Goal: Transaction & Acquisition: Purchase product/service

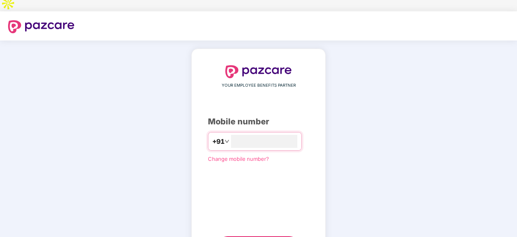
type input "**********"
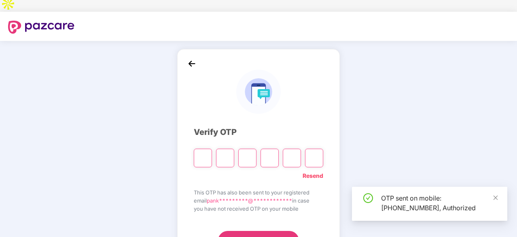
scroll to position [27, 0]
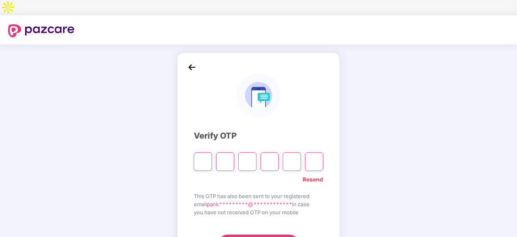
type input "*"
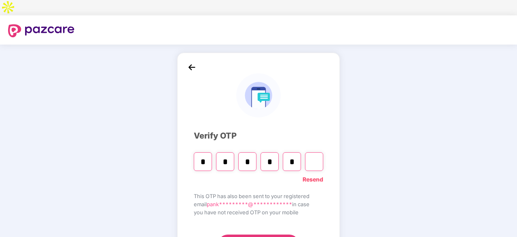
type input "*"
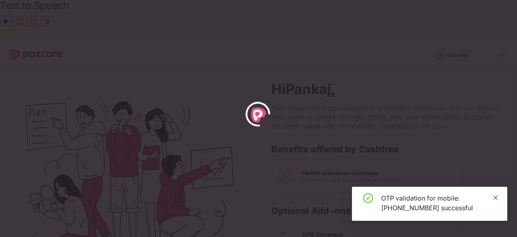
click at [496, 197] on icon "close" at bounding box center [495, 197] width 4 height 4
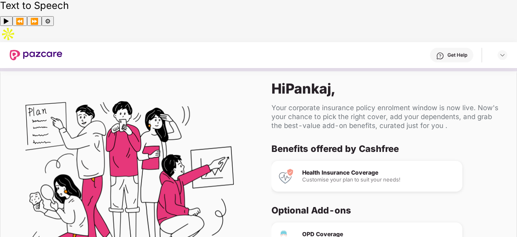
click at [332, 236] on div "To cover your non hospitalisation expenses" at bounding box center [379, 240] width 154 height 5
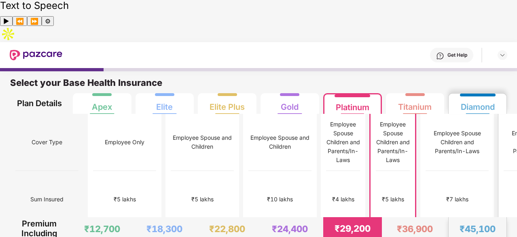
scroll to position [1, 0]
click at [426, 128] on div "Employee Spouse Children and Parents/In-Laws" at bounding box center [457, 141] width 63 height 27
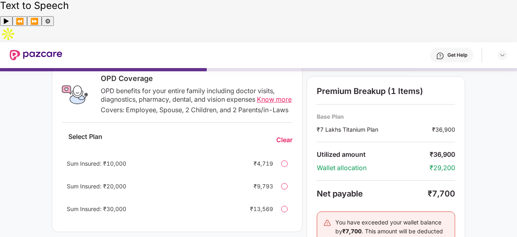
scroll to position [119, 0]
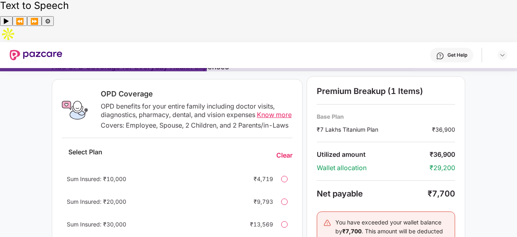
click at [286, 169] on div "Sum Insured: ₹10,000 ₹4,719" at bounding box center [177, 178] width 231 height 19
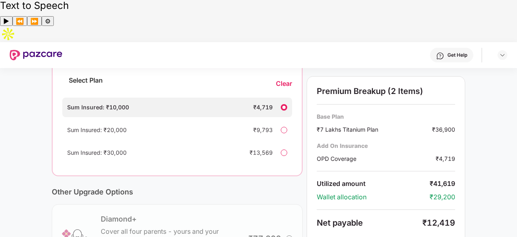
scroll to position [225, 0]
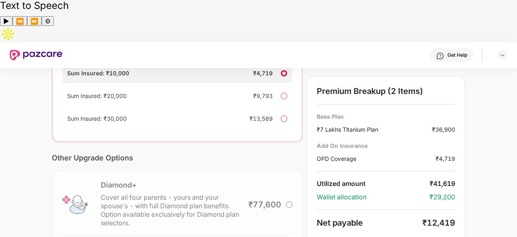
click at [288, 86] on div "Sum Insured: ₹20,000 ₹9,793" at bounding box center [177, 95] width 230 height 19
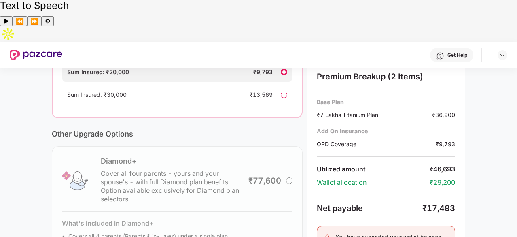
scroll to position [284, 0]
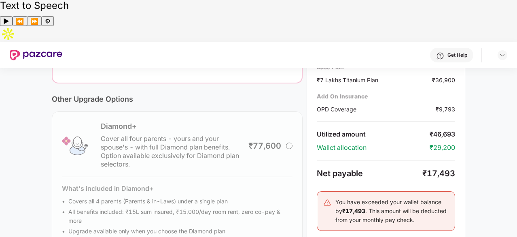
click at [419, 168] on div "Net payable" at bounding box center [370, 173] width 106 height 10
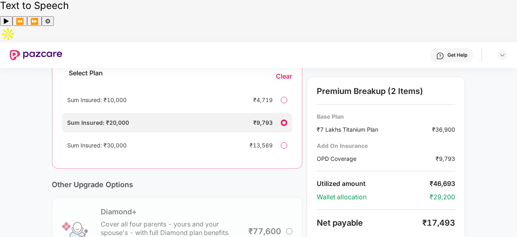
scroll to position [0, 0]
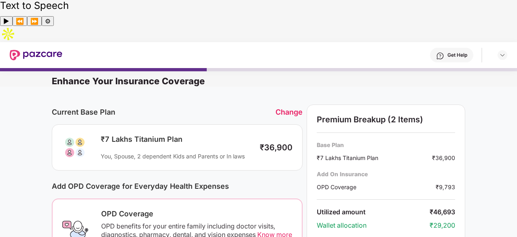
click at [284, 108] on div "Change" at bounding box center [288, 112] width 27 height 8
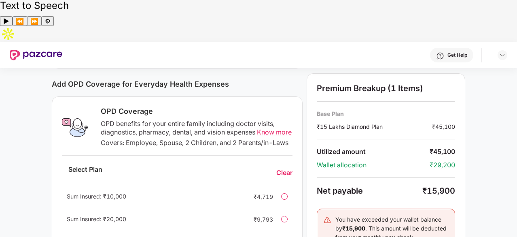
scroll to position [293, 0]
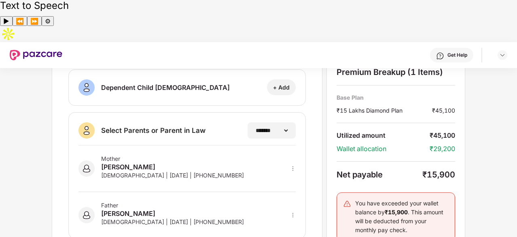
scroll to position [0, 0]
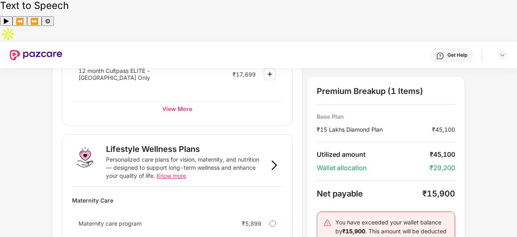
scroll to position [496, 0]
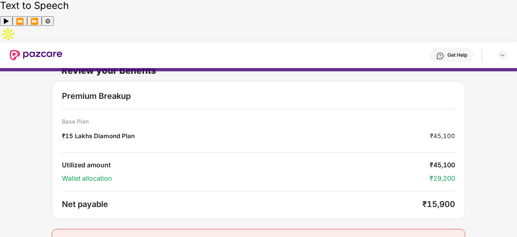
scroll to position [0, 0]
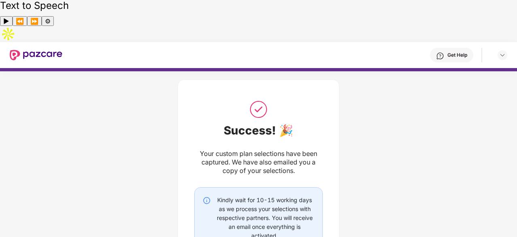
click at [461, 105] on div "Success! 🎉 Your custom plan selections have been captured. We have also emailed…" at bounding box center [258, 188] width 517 height 242
